Goal: Task Accomplishment & Management: Manage account settings

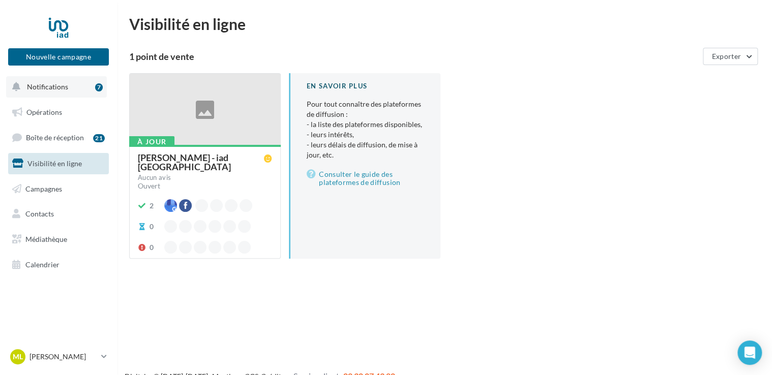
click at [52, 86] on span "Notifications" at bounding box center [47, 86] width 41 height 9
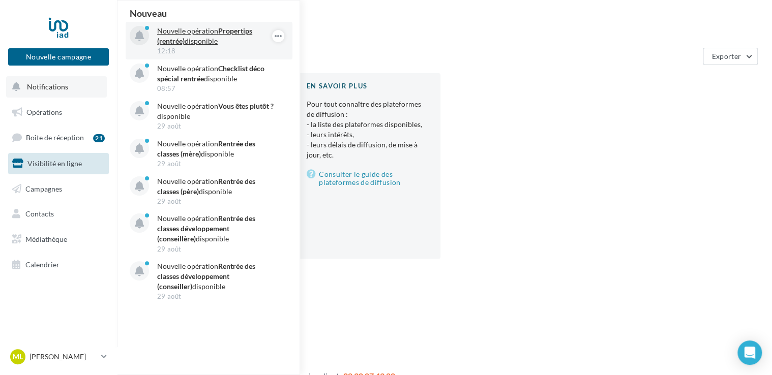
click at [198, 33] on p "Nouvelle opération Propertips (rentrée) disponible" at bounding box center [216, 36] width 118 height 20
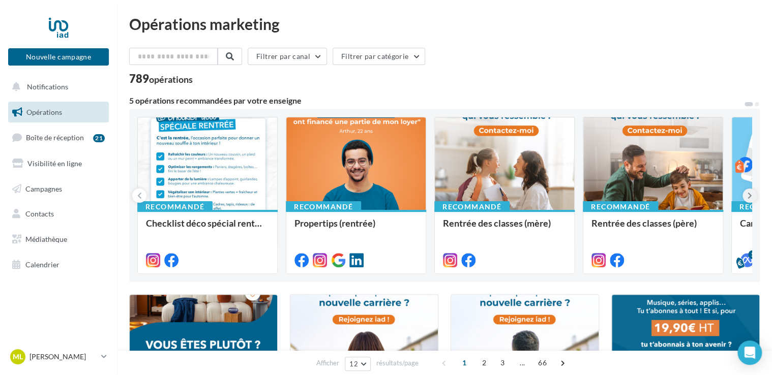
click at [749, 196] on icon at bounding box center [750, 196] width 5 height 10
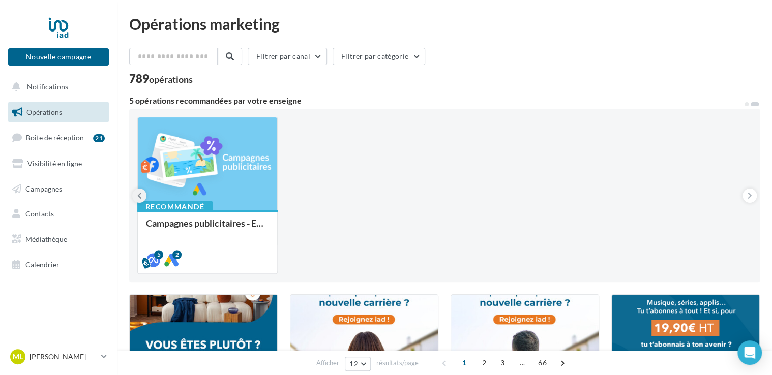
click at [139, 194] on icon at bounding box center [139, 196] width 5 height 10
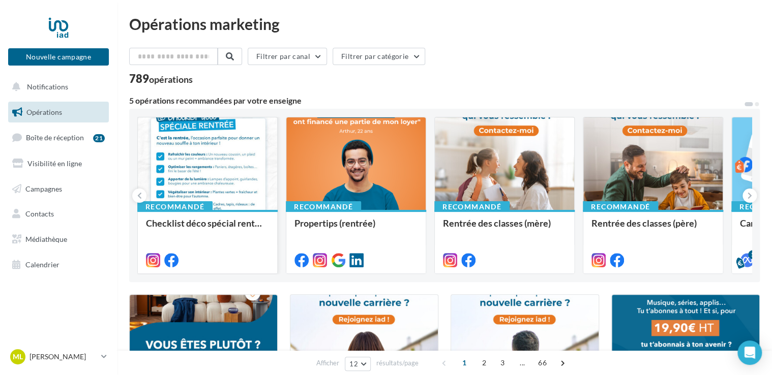
click at [187, 139] on div at bounding box center [207, 165] width 139 height 94
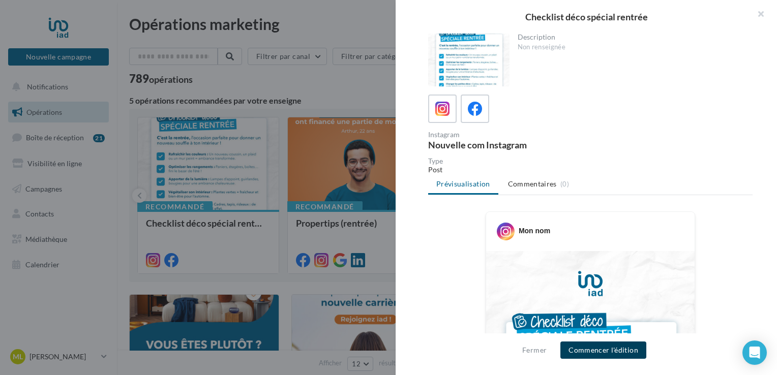
click at [598, 351] on button "Commencer l'édition" at bounding box center [604, 350] width 86 height 17
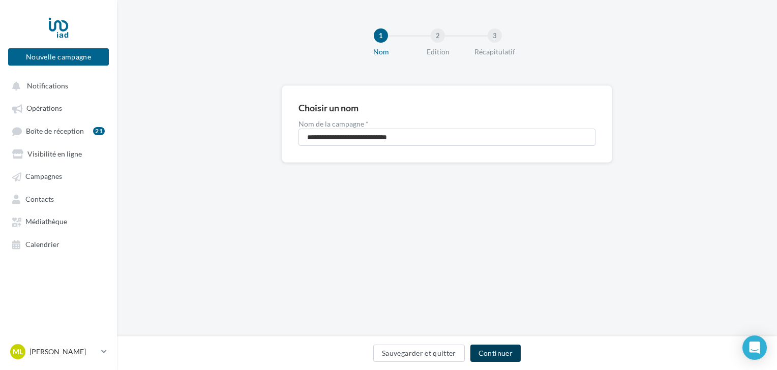
click at [494, 350] on button "Continuer" at bounding box center [496, 353] width 50 height 17
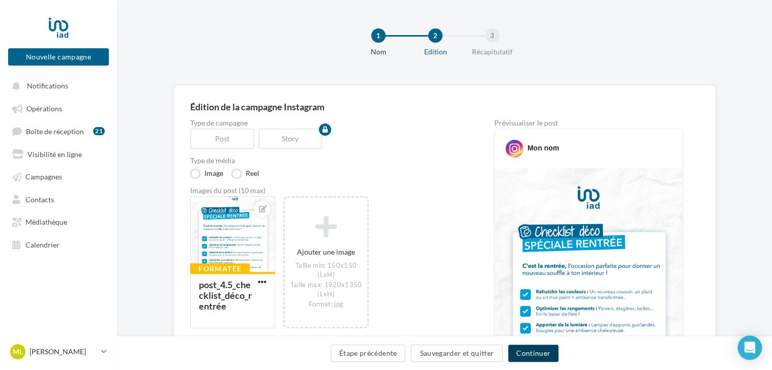
click at [531, 353] on button "Continuer" at bounding box center [533, 353] width 50 height 17
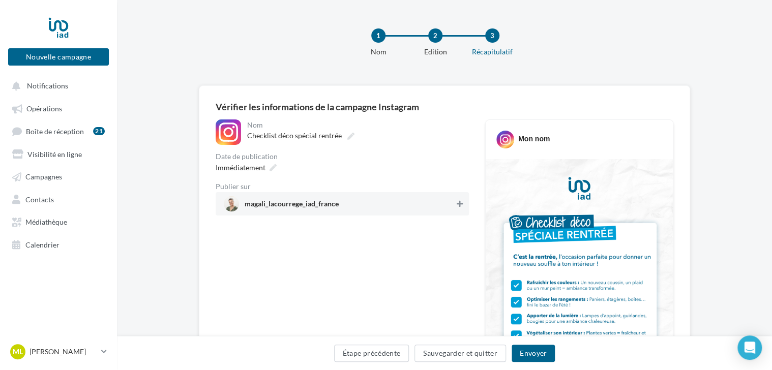
click at [464, 198] on button at bounding box center [460, 204] width 10 height 12
click at [533, 353] on button "Envoyer" at bounding box center [533, 353] width 43 height 17
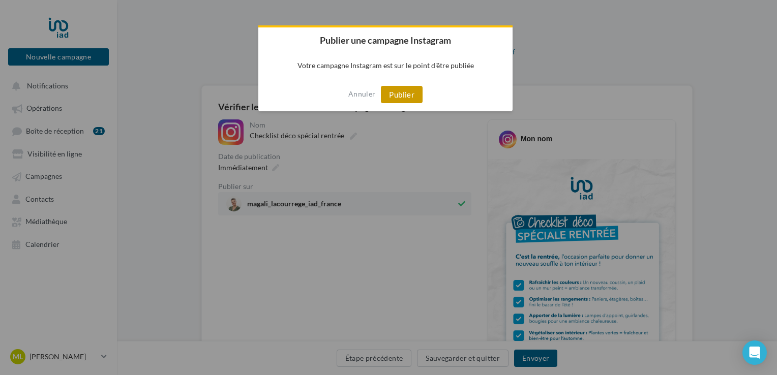
click at [409, 96] on button "Publier" at bounding box center [402, 94] width 42 height 17
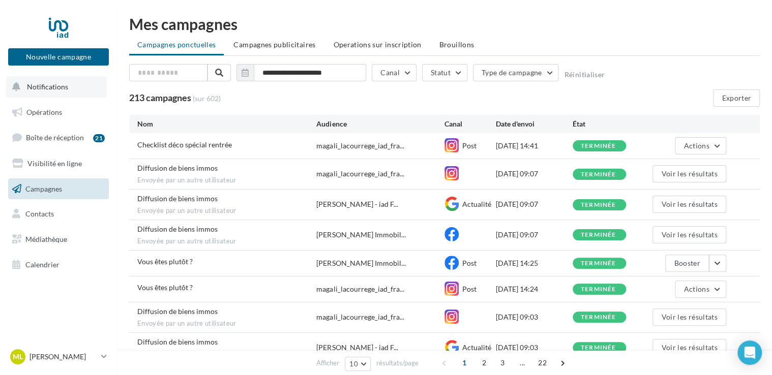
click at [63, 85] on span "Notifications" at bounding box center [47, 86] width 41 height 9
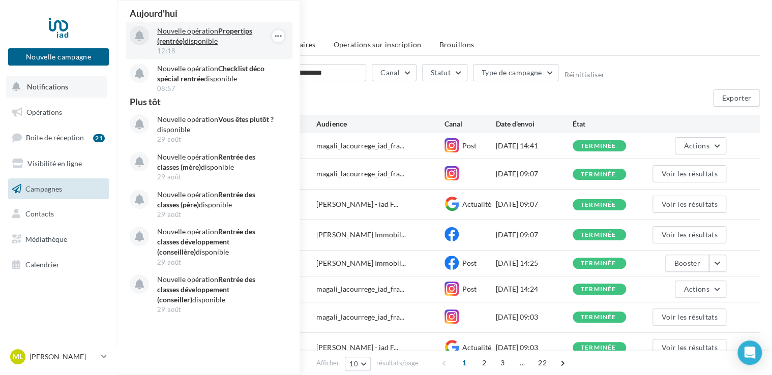
click at [197, 33] on p "Nouvelle opération Propertips (rentrée) disponible" at bounding box center [216, 36] width 118 height 20
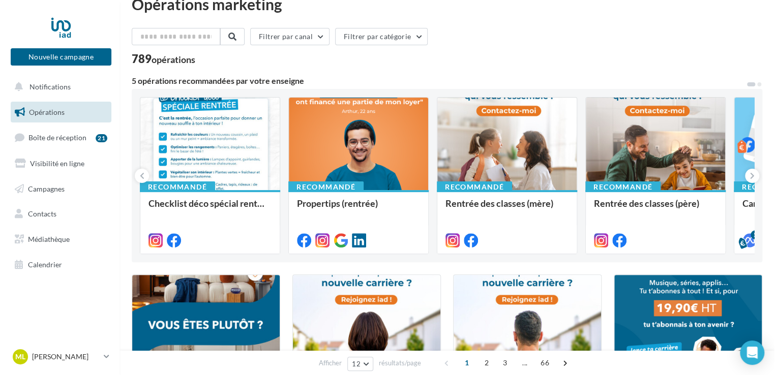
scroll to position [18, 0]
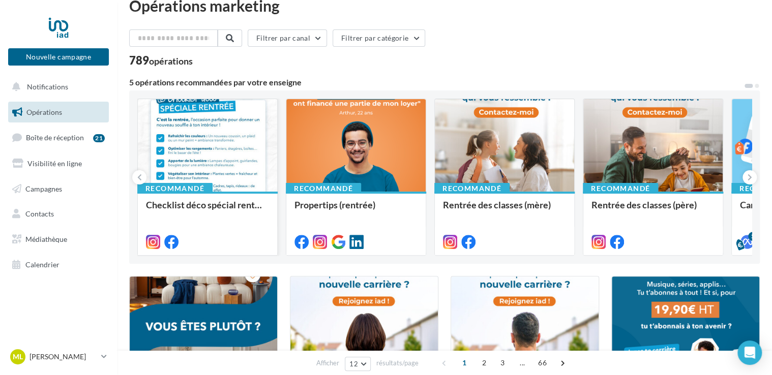
click at [207, 148] on div at bounding box center [207, 146] width 139 height 94
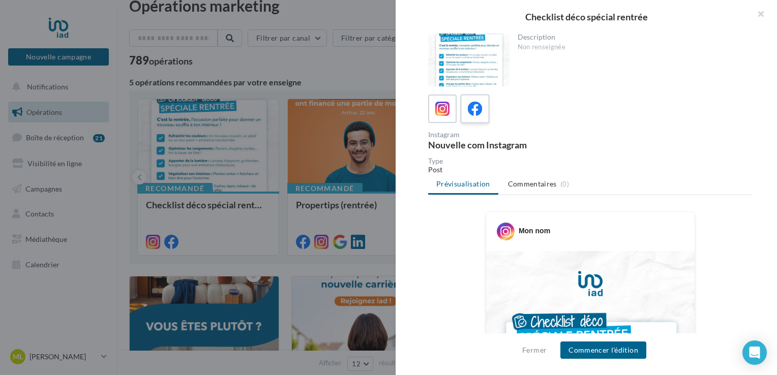
click at [484, 106] on div at bounding box center [475, 109] width 19 height 19
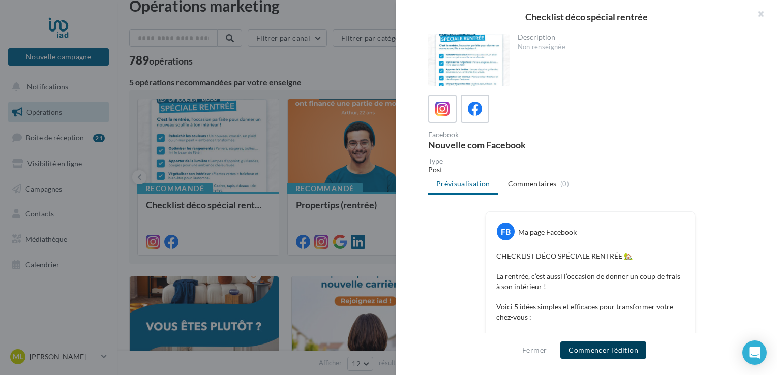
click at [591, 345] on button "Commencer l'édition" at bounding box center [604, 350] width 86 height 17
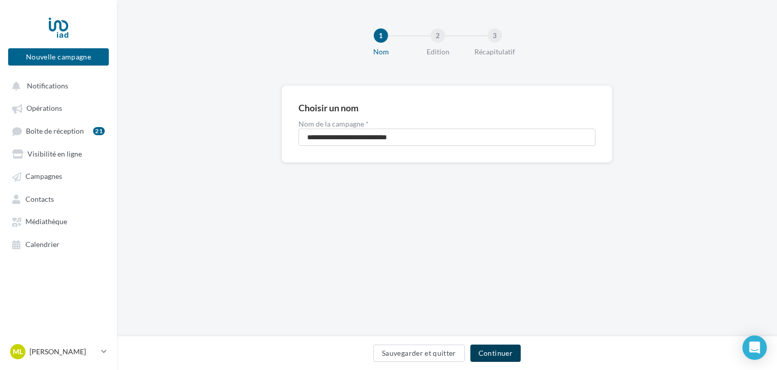
click at [501, 349] on button "Continuer" at bounding box center [496, 353] width 50 height 17
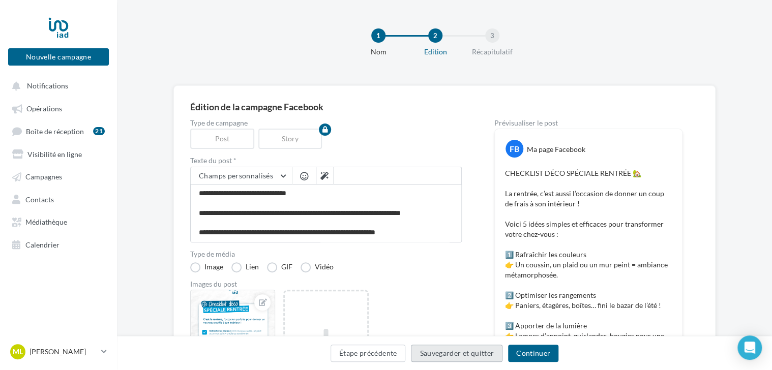
click at [501, 349] on button "Sauvegarder et quitter" at bounding box center [457, 353] width 92 height 17
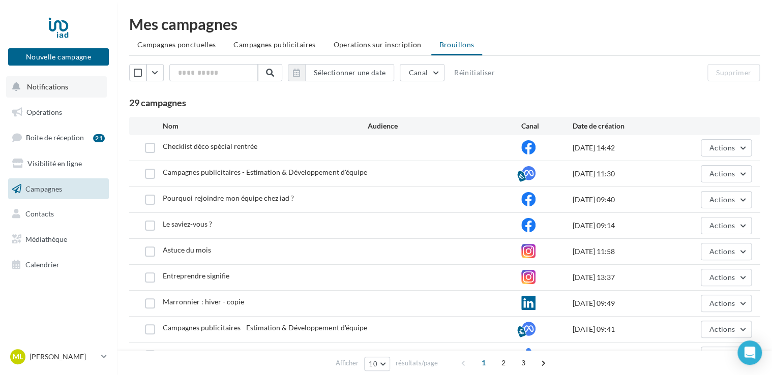
click at [67, 91] on button "Notifications" at bounding box center [56, 86] width 101 height 21
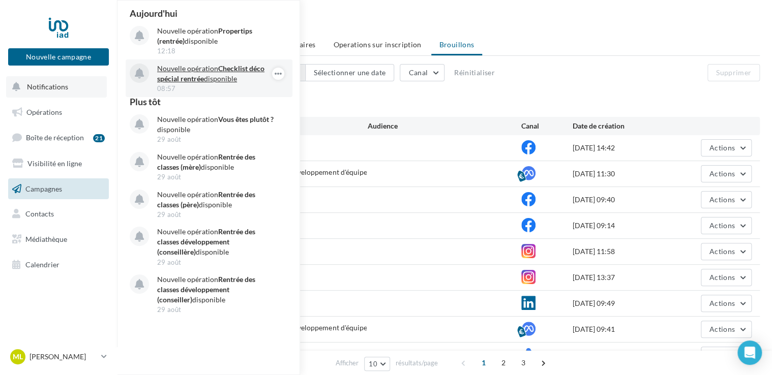
click at [191, 74] on strong "Checklist déco spécial rentrée" at bounding box center [210, 73] width 107 height 19
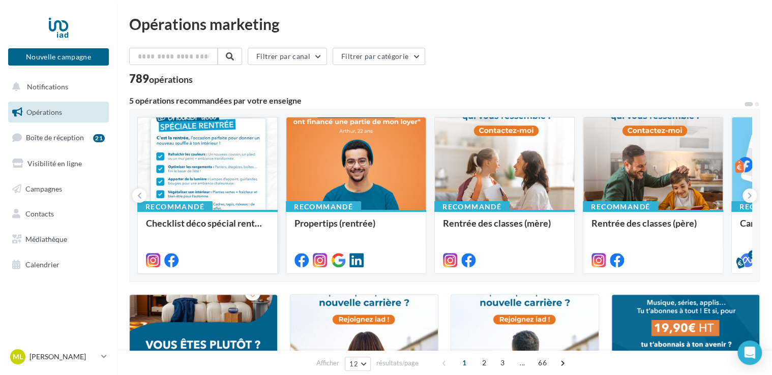
click at [234, 170] on div at bounding box center [207, 165] width 139 height 94
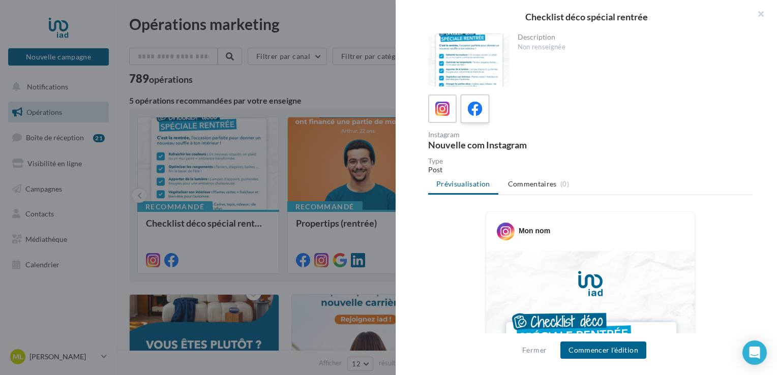
click at [477, 121] on label at bounding box center [474, 108] width 29 height 29
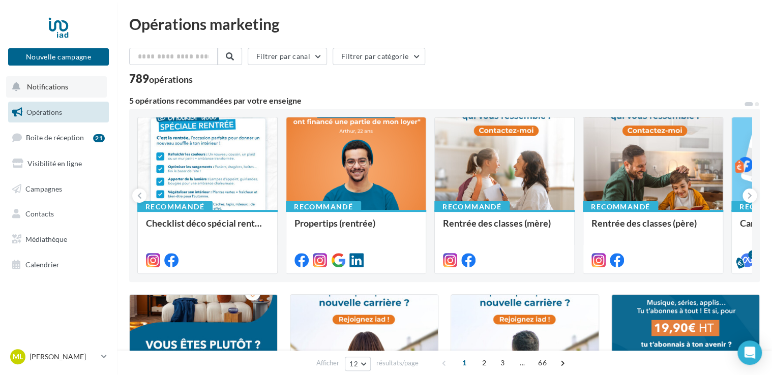
click at [63, 85] on span "Notifications" at bounding box center [47, 86] width 41 height 9
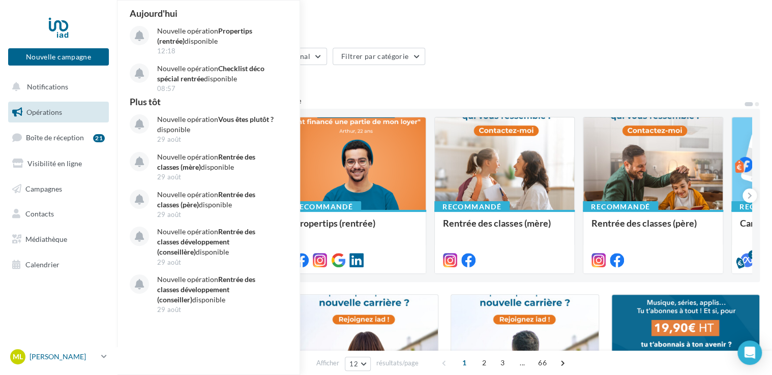
click at [70, 358] on p "[PERSON_NAME]" at bounding box center [64, 357] width 68 height 10
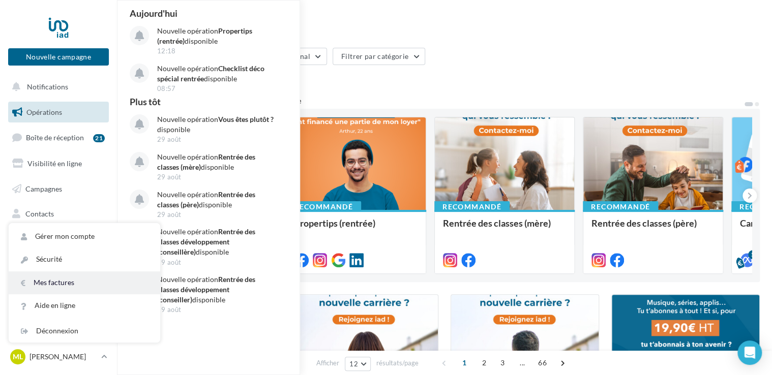
click at [56, 281] on link "Mes factures" at bounding box center [85, 283] width 152 height 23
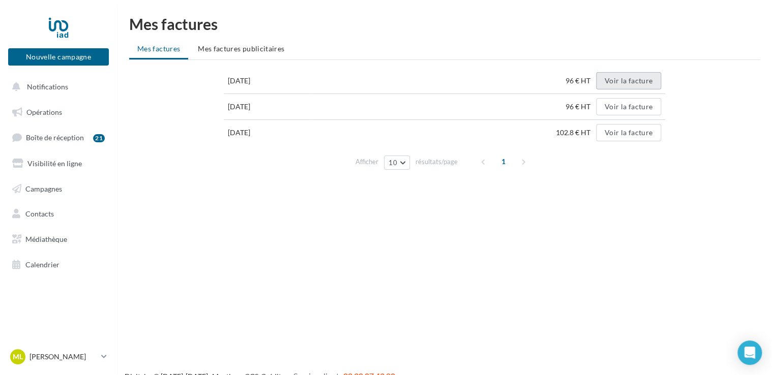
click at [645, 80] on button "Voir la facture" at bounding box center [628, 80] width 65 height 17
click at [717, 144] on div "[DATE] 96 € HT Voir la facture [DATE] 96 € HT Voir la facture [DATE] 102.8 € HT…" at bounding box center [444, 121] width 631 height 106
